Goal: Use online tool/utility: Utilize a website feature to perform a specific function

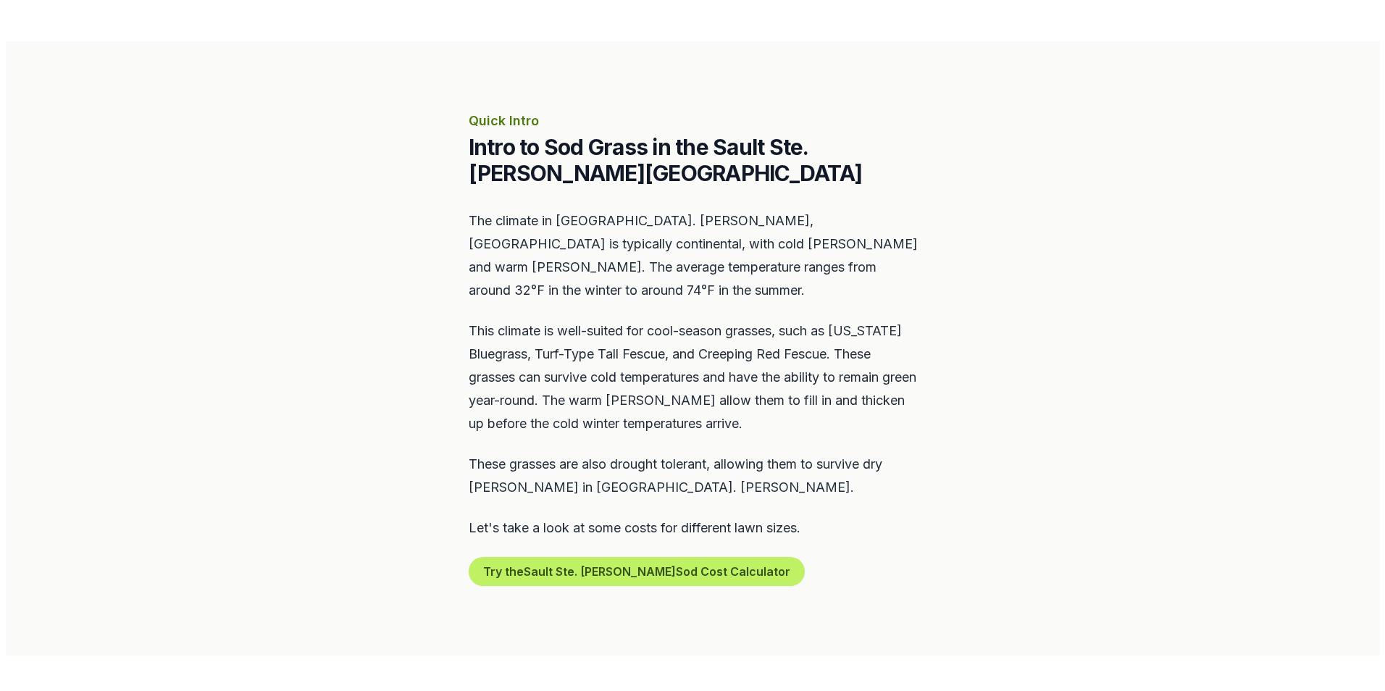
scroll to position [652, 0]
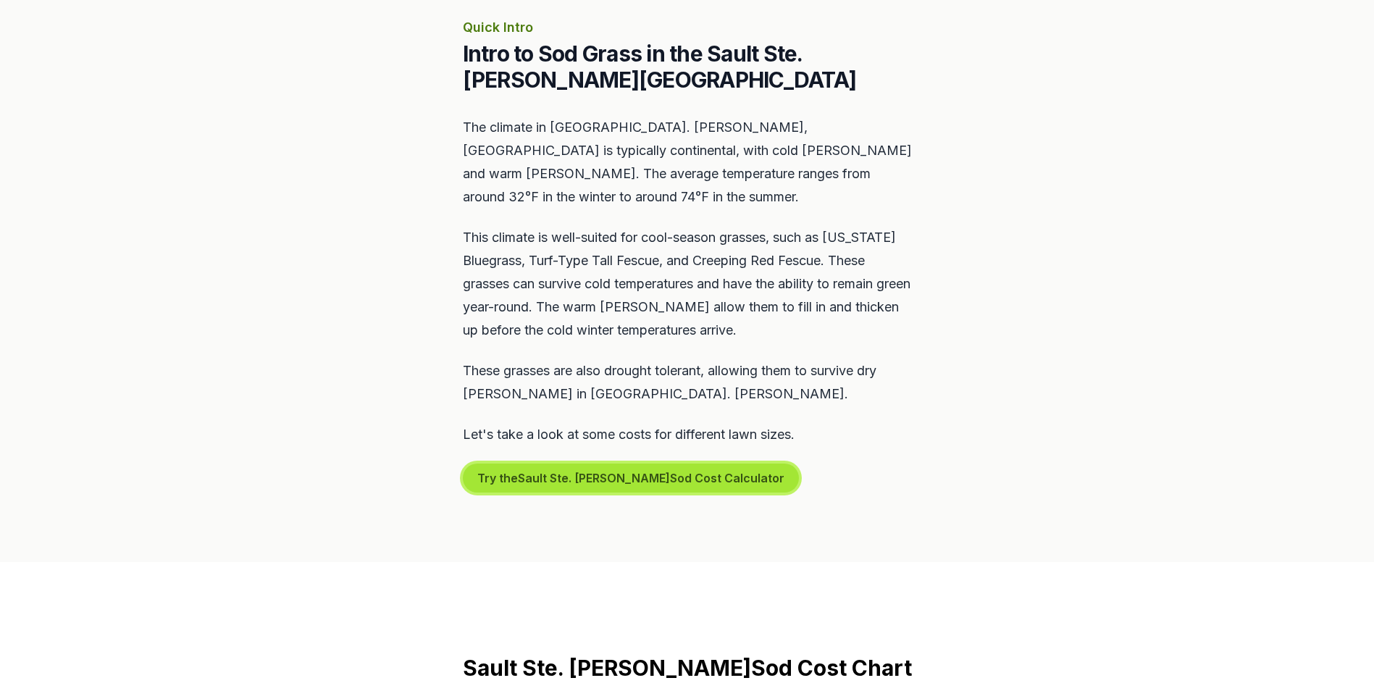
click at [604, 463] on button "Try the Sault Ste. [PERSON_NAME] Sod Cost Calculator" at bounding box center [631, 477] width 336 height 29
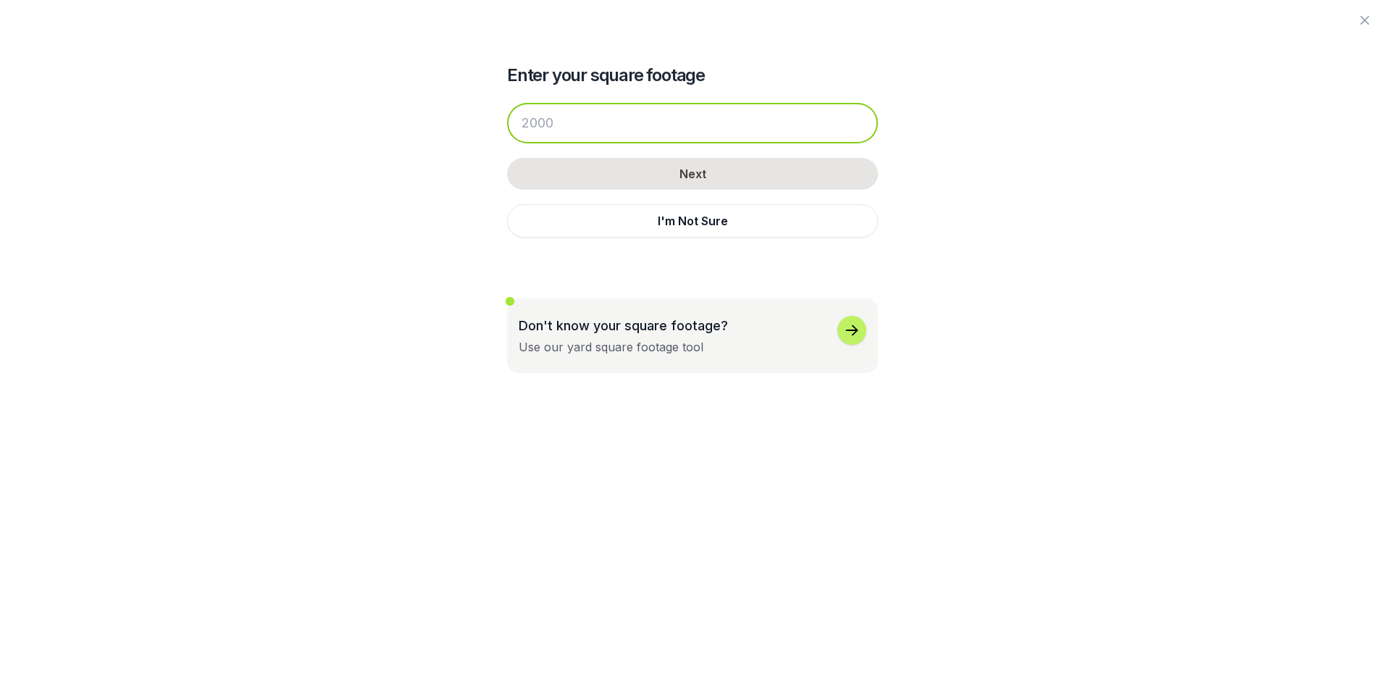
drag, startPoint x: 595, startPoint y: 129, endPoint x: 516, endPoint y: 134, distance: 78.4
click at [516, 134] on input "number" at bounding box center [692, 123] width 371 height 41
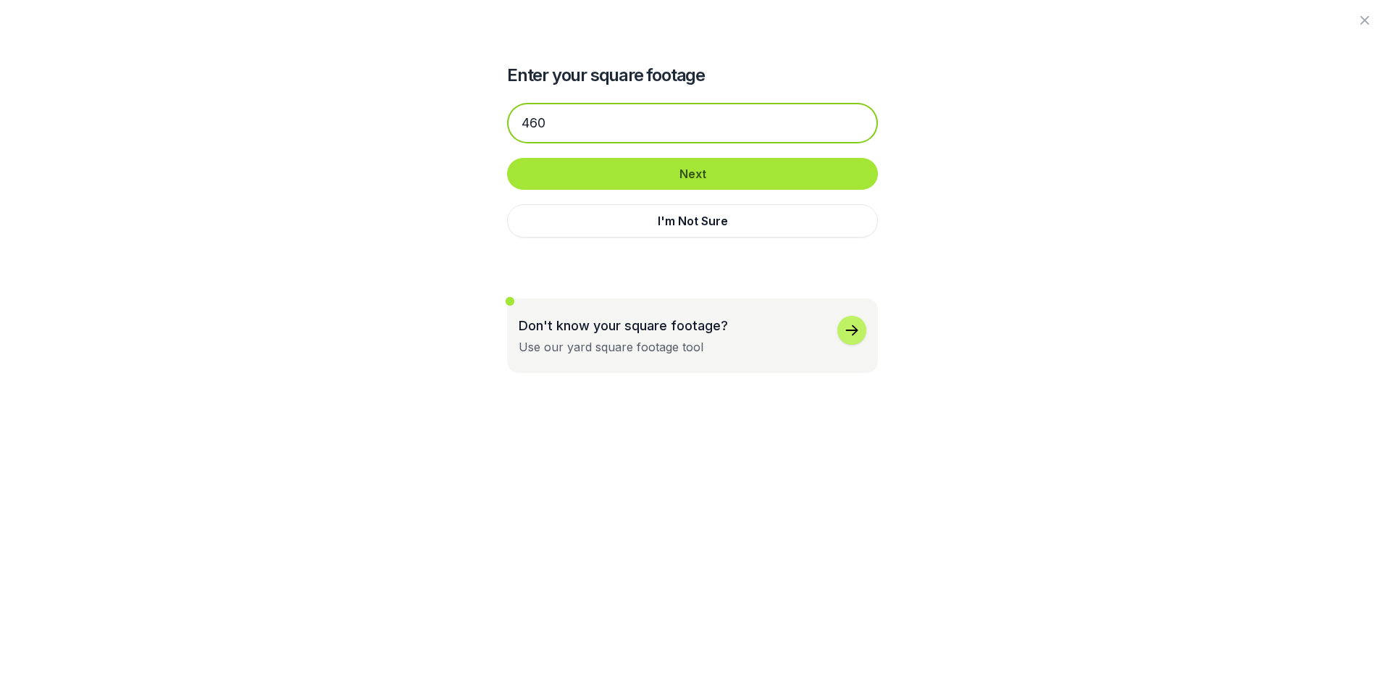
type input "460"
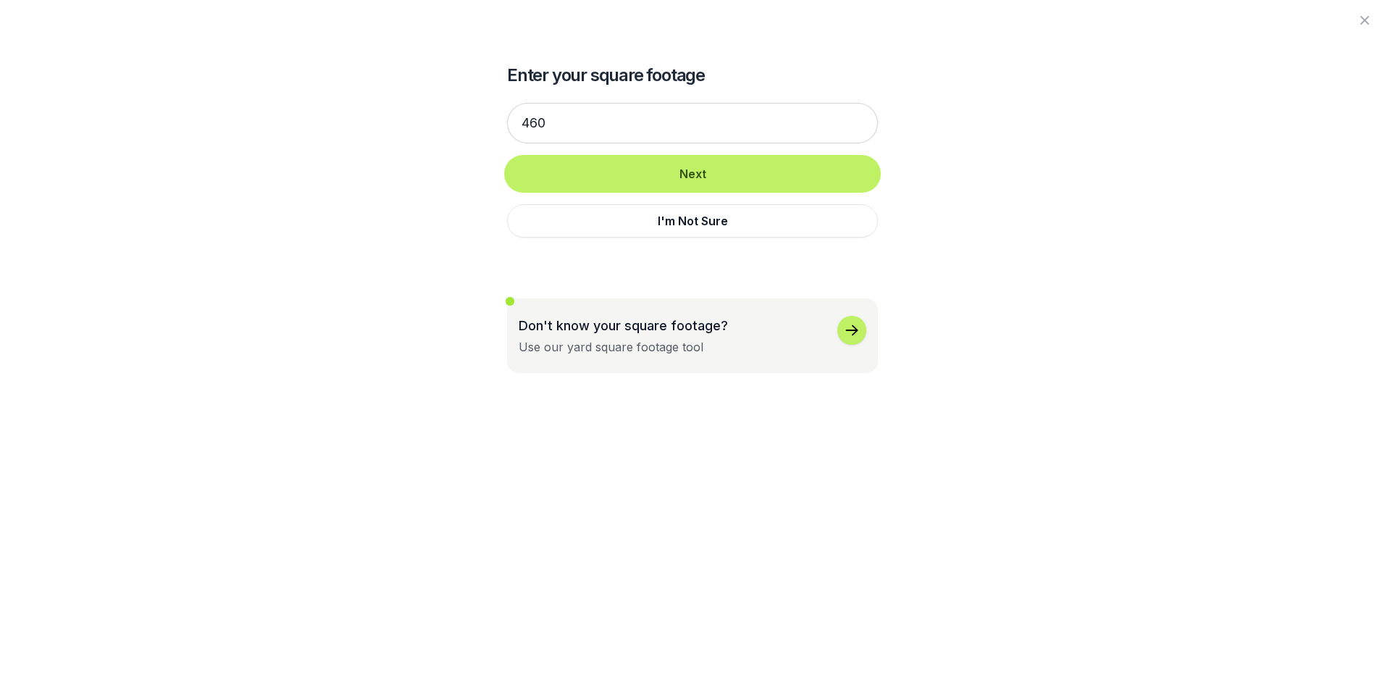
click at [610, 174] on button "Next" at bounding box center [692, 174] width 371 height 32
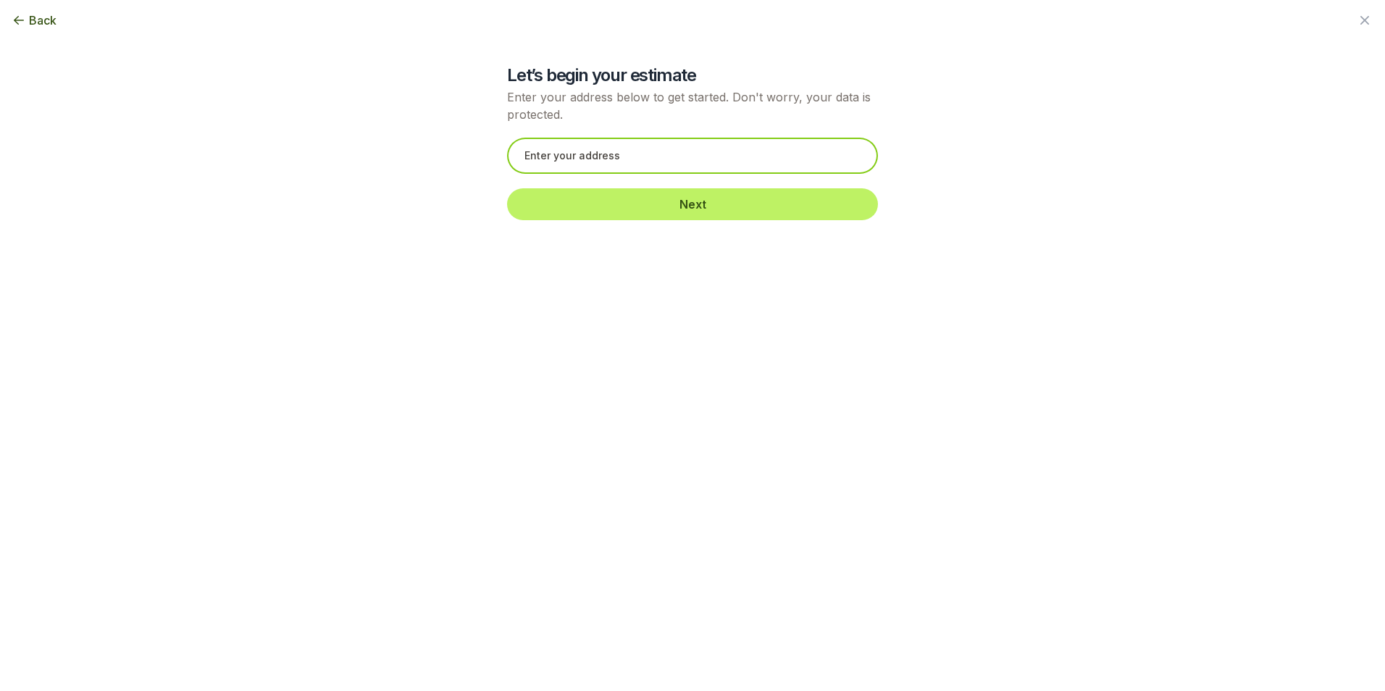
click at [597, 154] on input "text" at bounding box center [692, 156] width 371 height 36
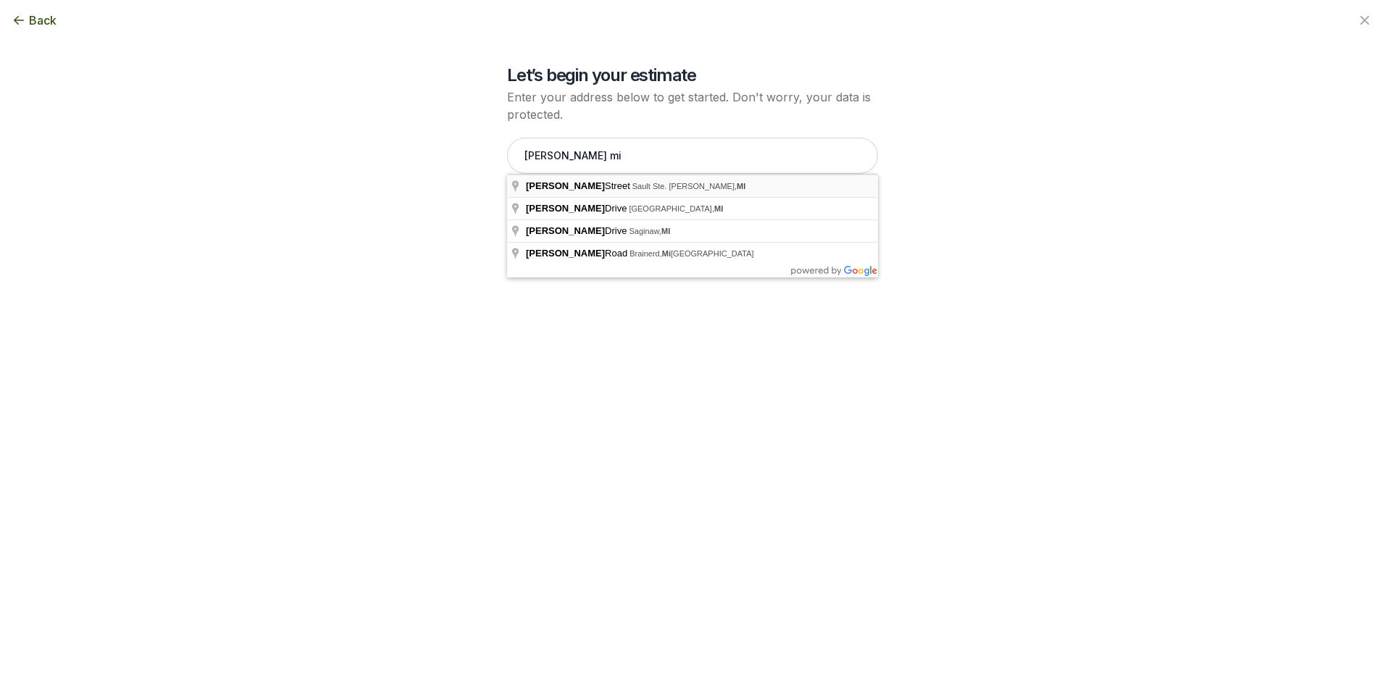
type input "[PERSON_NAME][GEOGRAPHIC_DATA]. [PERSON_NAME][GEOGRAPHIC_DATA]"
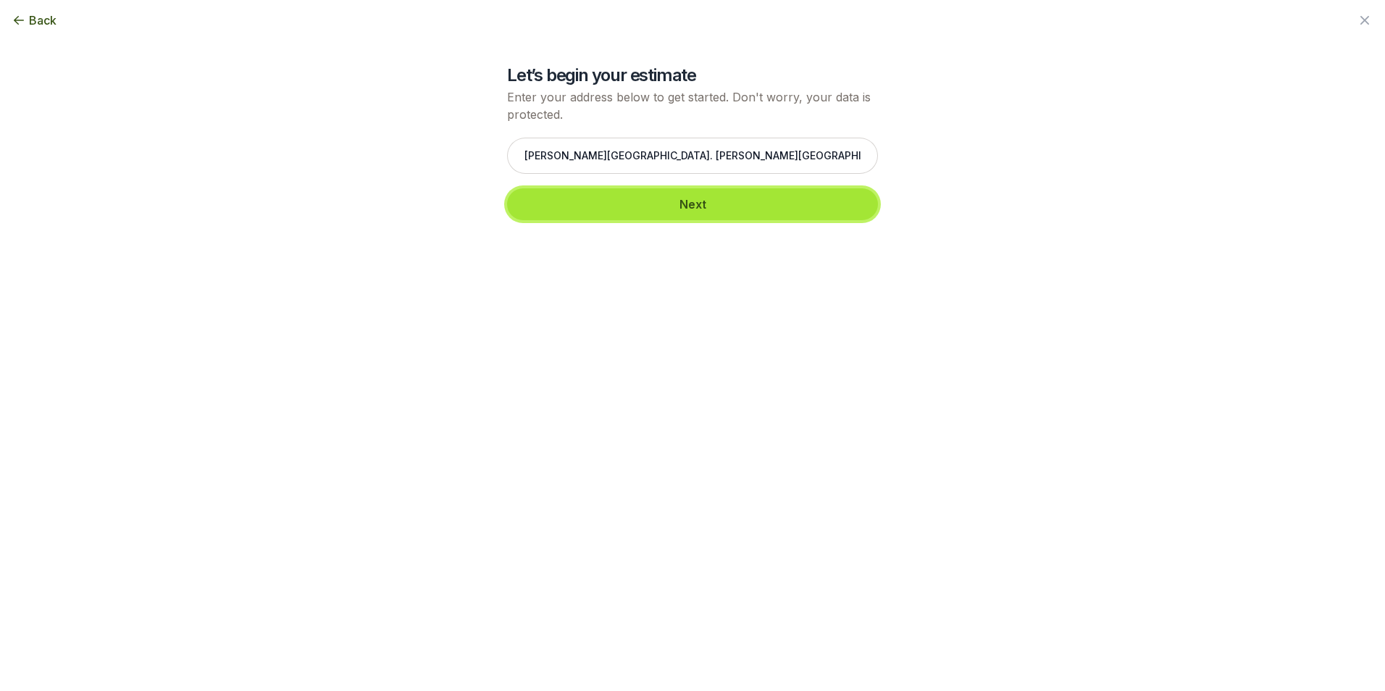
click at [679, 201] on button "Next" at bounding box center [692, 204] width 371 height 32
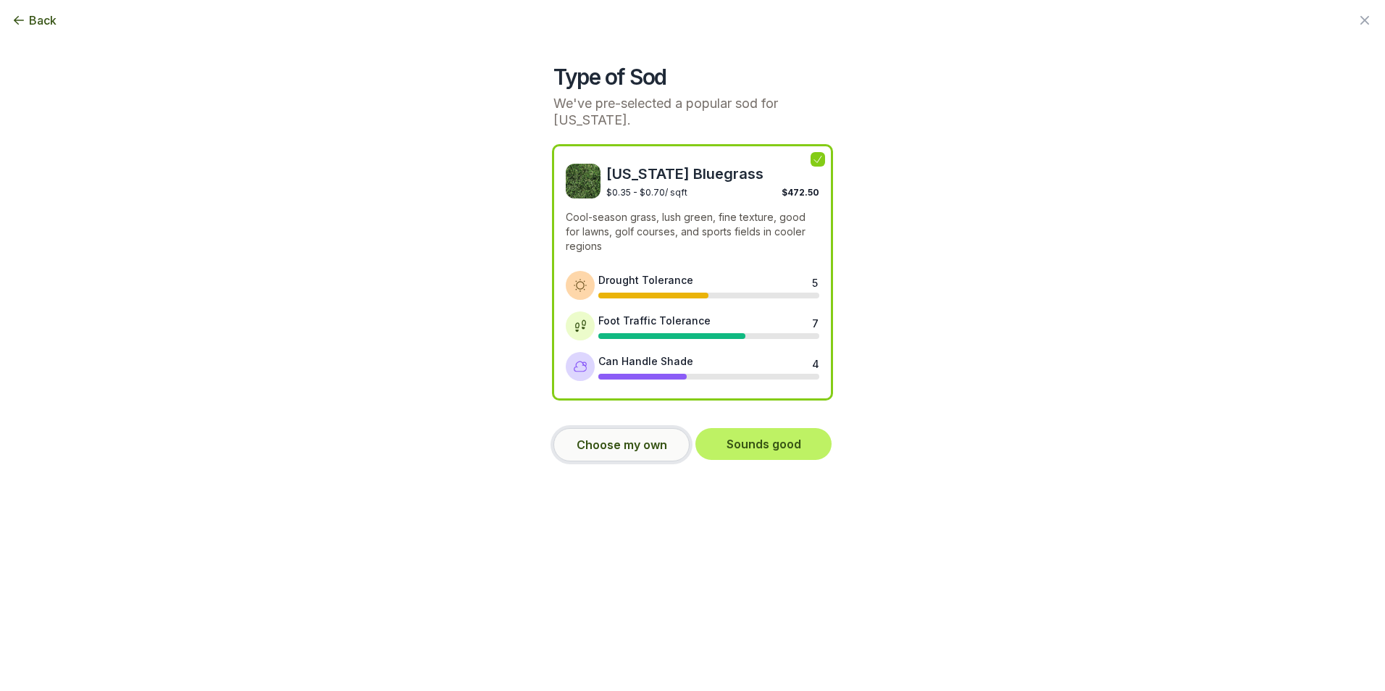
click at [618, 435] on button "Choose my own" at bounding box center [621, 444] width 136 height 33
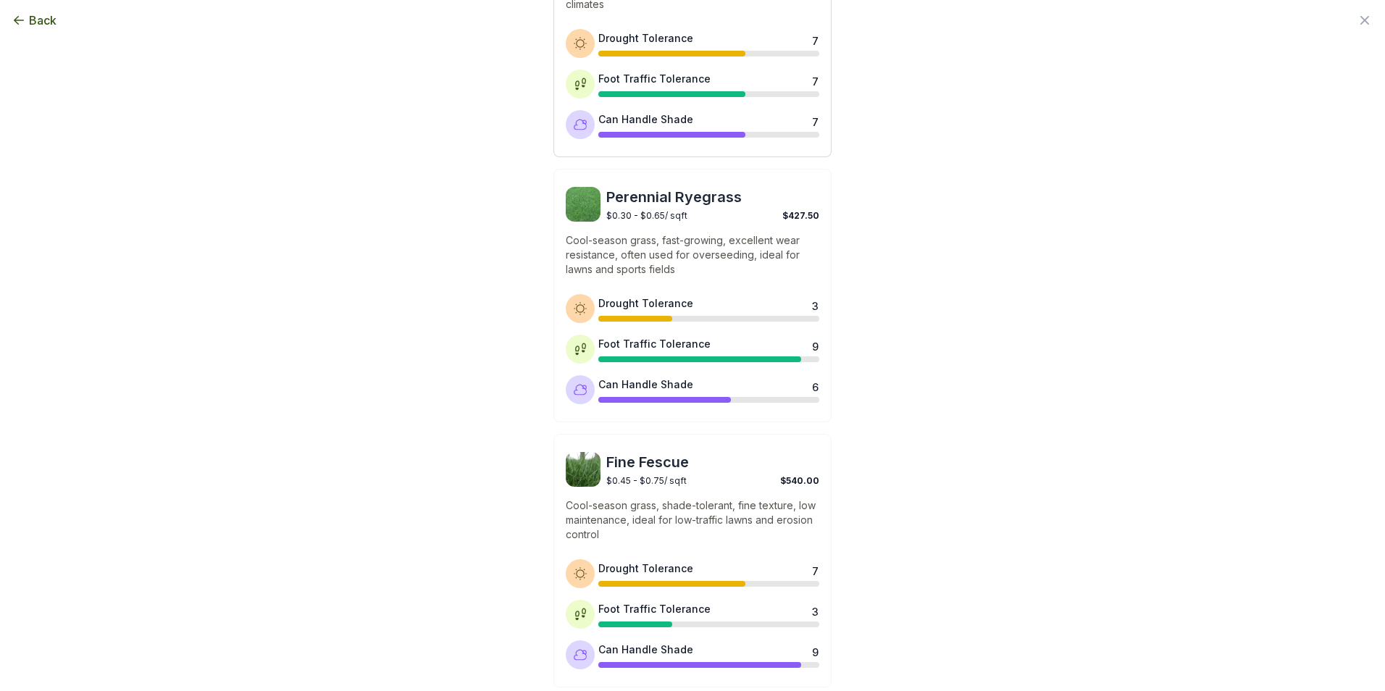
scroll to position [576, 0]
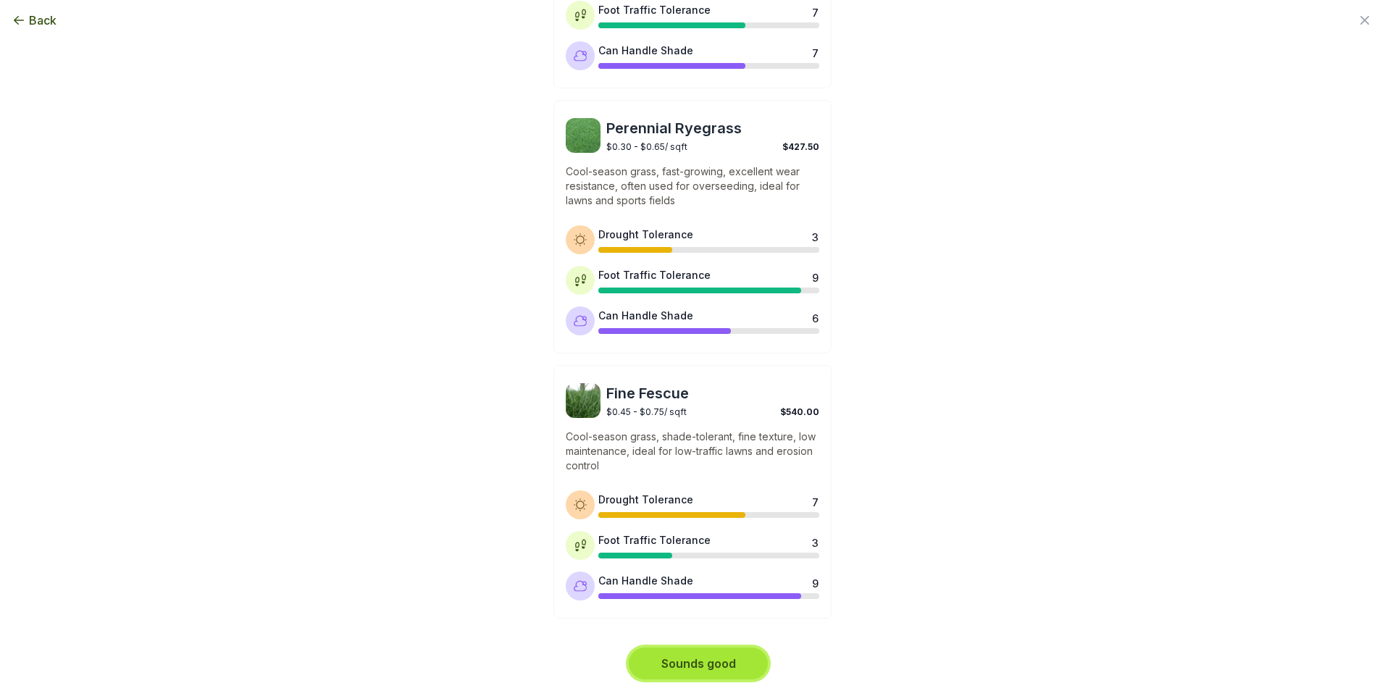
click at [721, 671] on button "Sounds good" at bounding box center [698, 663] width 139 height 32
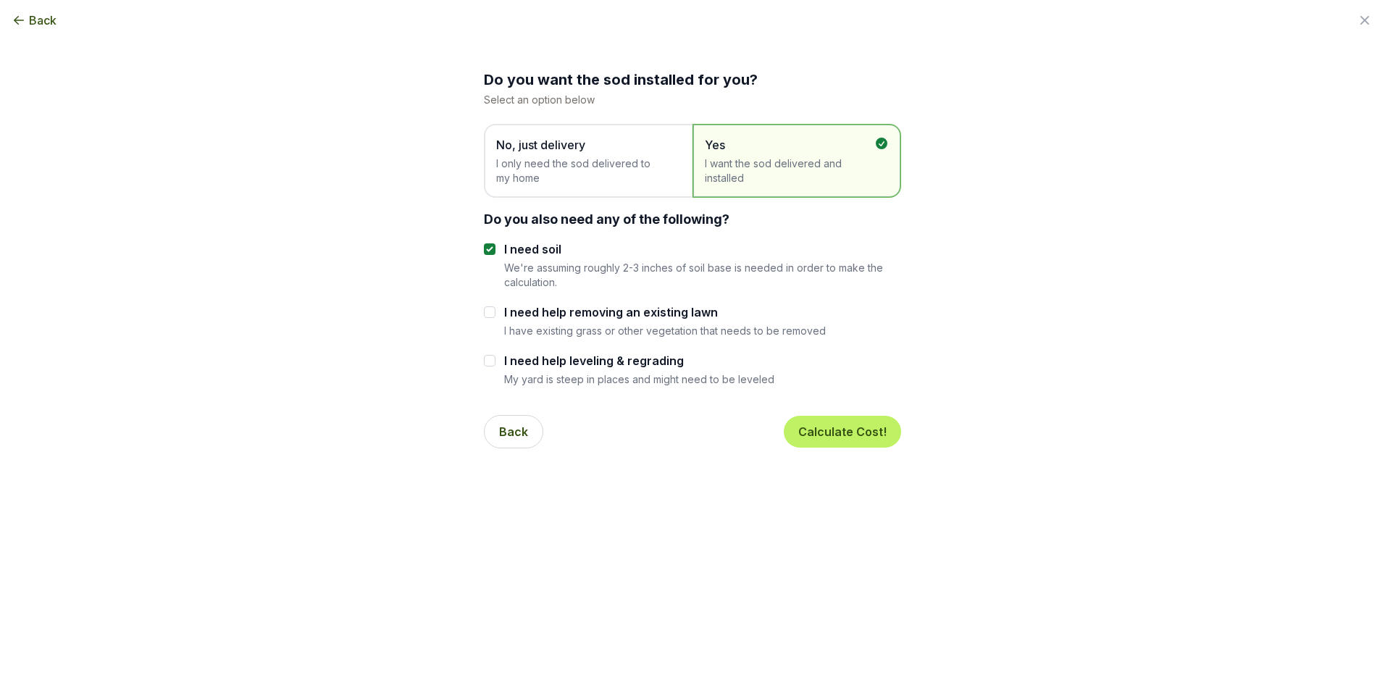
click at [561, 169] on span "I only need the sod delivered to my home" at bounding box center [580, 170] width 169 height 29
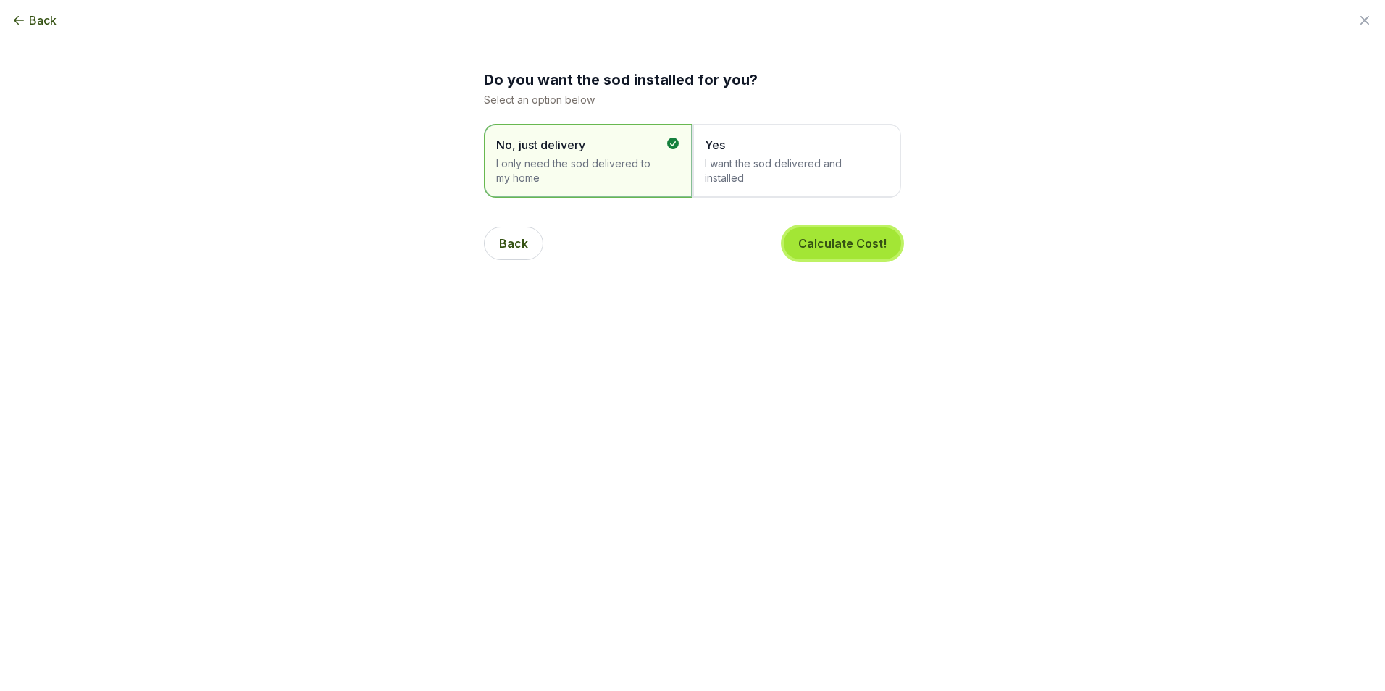
click at [843, 238] on button "Calculate Cost!" at bounding box center [842, 243] width 117 height 32
